Goal: Task Accomplishment & Management: Use online tool/utility

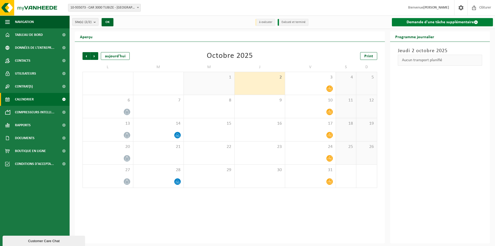
click at [453, 22] on link "Demande d'une tâche supplémentaire" at bounding box center [442, 22] width 101 height 8
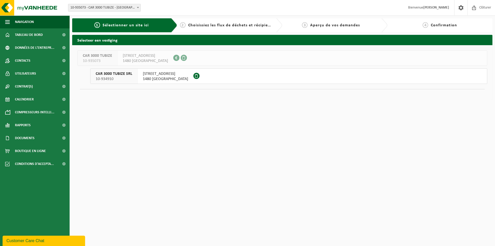
click at [113, 75] on span "CAR 3000 TUBIZE SRL" at bounding box center [114, 73] width 37 height 5
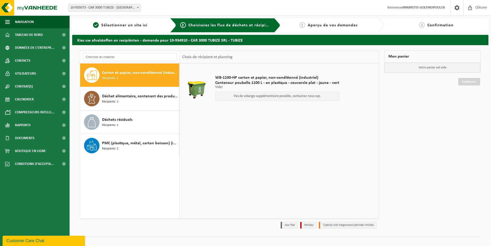
click at [151, 76] on div "Carton et papier, non-conditionné (industriel) Récipients: 1" at bounding box center [140, 74] width 76 height 15
click at [282, 97] on p "Pas de vidange supplémentaire possible, contactez nous svp." at bounding box center [277, 96] width 118 height 4
click at [156, 124] on div "Déchets résiduels Récipients: 1" at bounding box center [140, 121] width 76 height 15
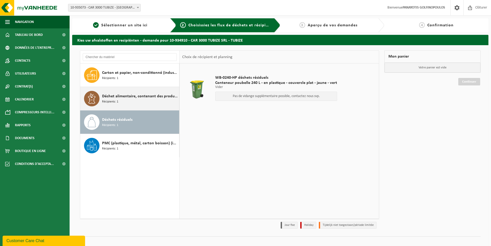
click at [152, 94] on span "Déchet alimentaire, contenant des produits d'origine animale, non emballé, caté…" at bounding box center [140, 96] width 76 height 6
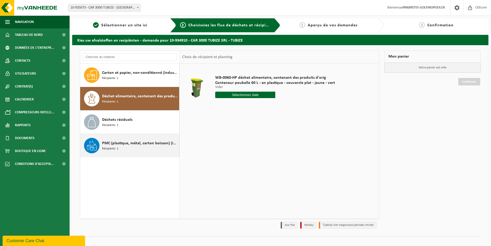
click at [143, 146] on span "PMC (plastique, métal, carton boisson) (industriel)" at bounding box center [140, 143] width 76 height 6
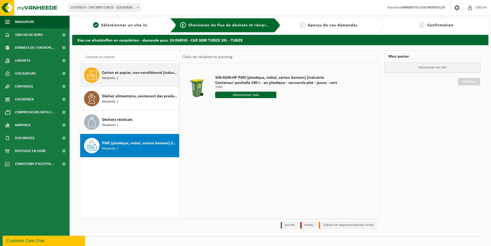
click at [148, 72] on span "Carton et papier, non-conditionné (industriel)" at bounding box center [140, 73] width 76 height 6
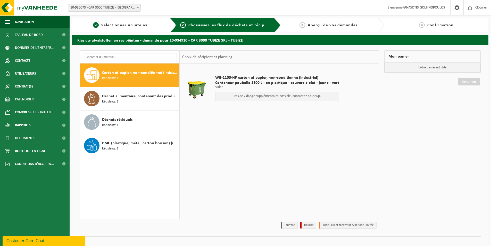
click at [272, 97] on p "Pas de vidange supplémentaire possible, contactez nous svp." at bounding box center [277, 96] width 118 height 4
click at [425, 68] on p "Votre panier est vide" at bounding box center [433, 68] width 96 height 10
